Goal: Find specific page/section: Find specific page/section

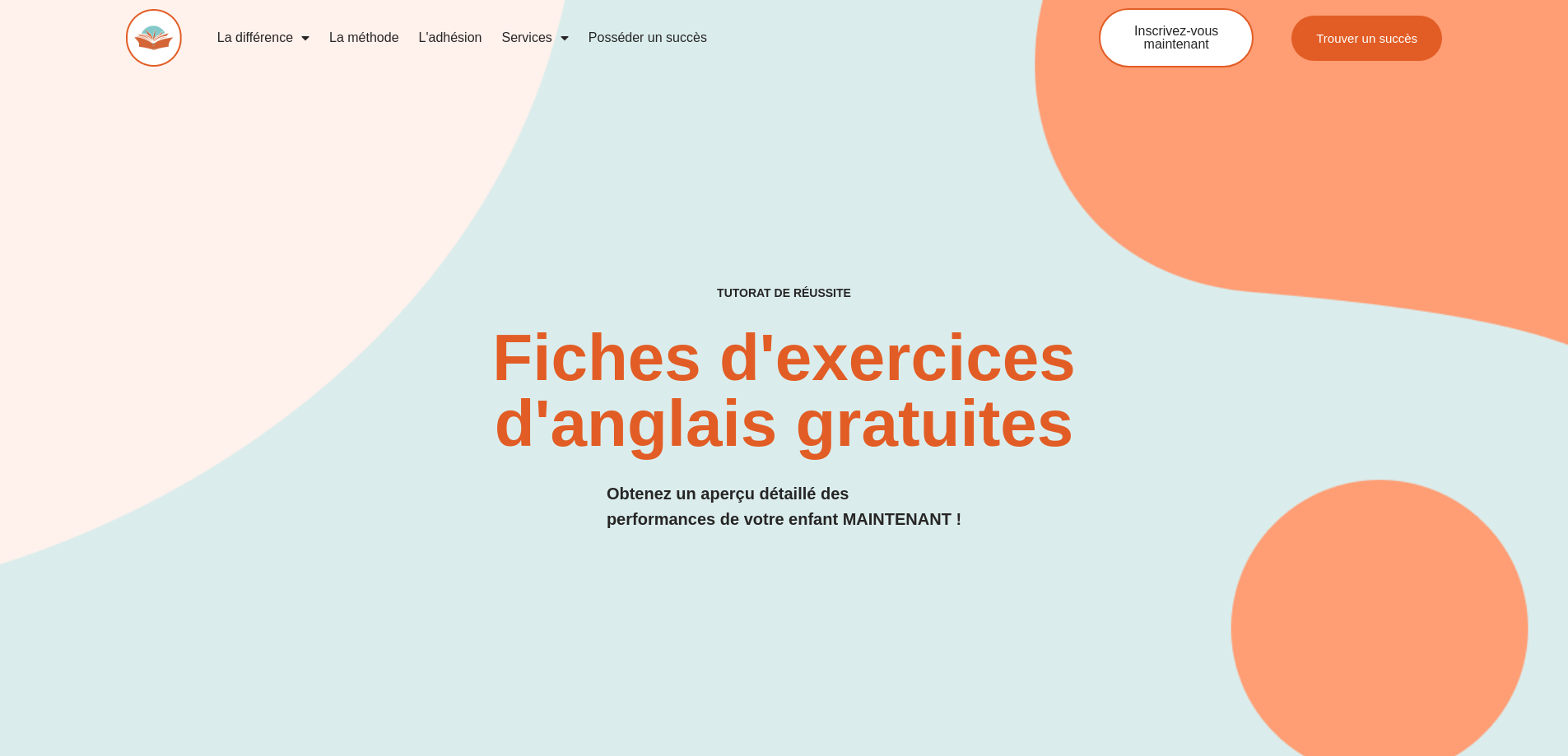
click at [295, 41] on span "Menu" at bounding box center [301, 38] width 17 height 29
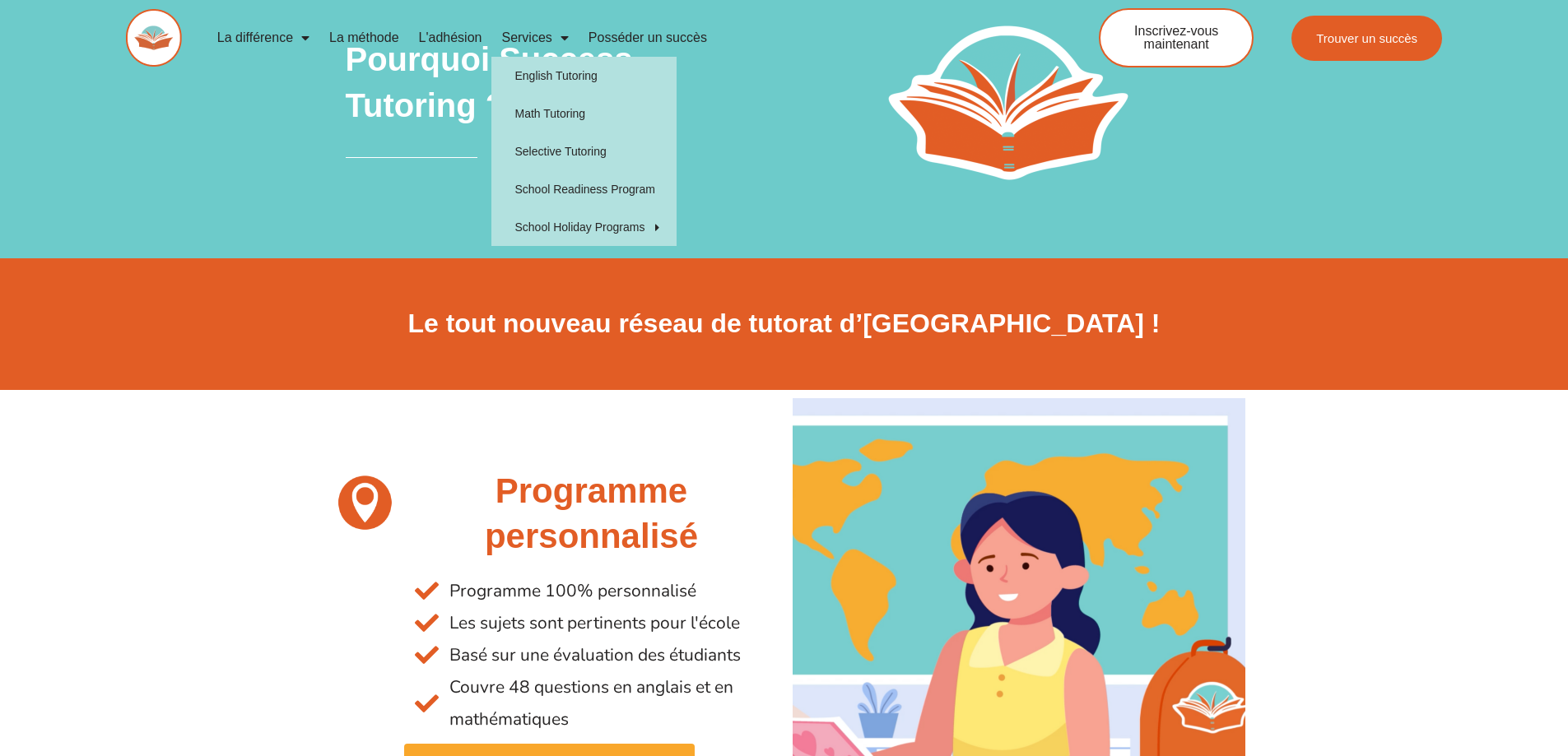
click at [507, 38] on font "Services" at bounding box center [526, 37] width 50 height 14
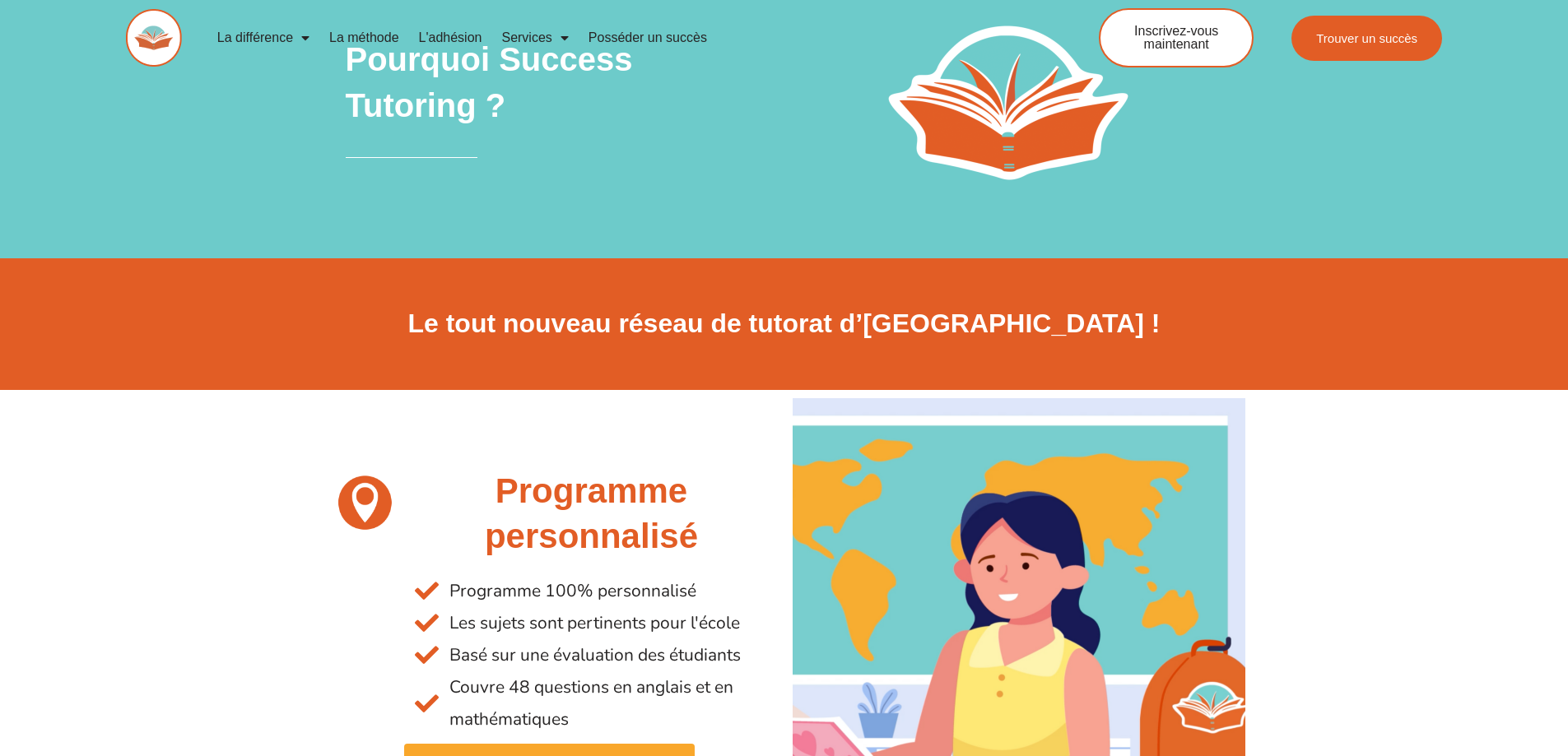
click at [507, 38] on font "Services" at bounding box center [526, 37] width 50 height 14
